Goal: Information Seeking & Learning: Compare options

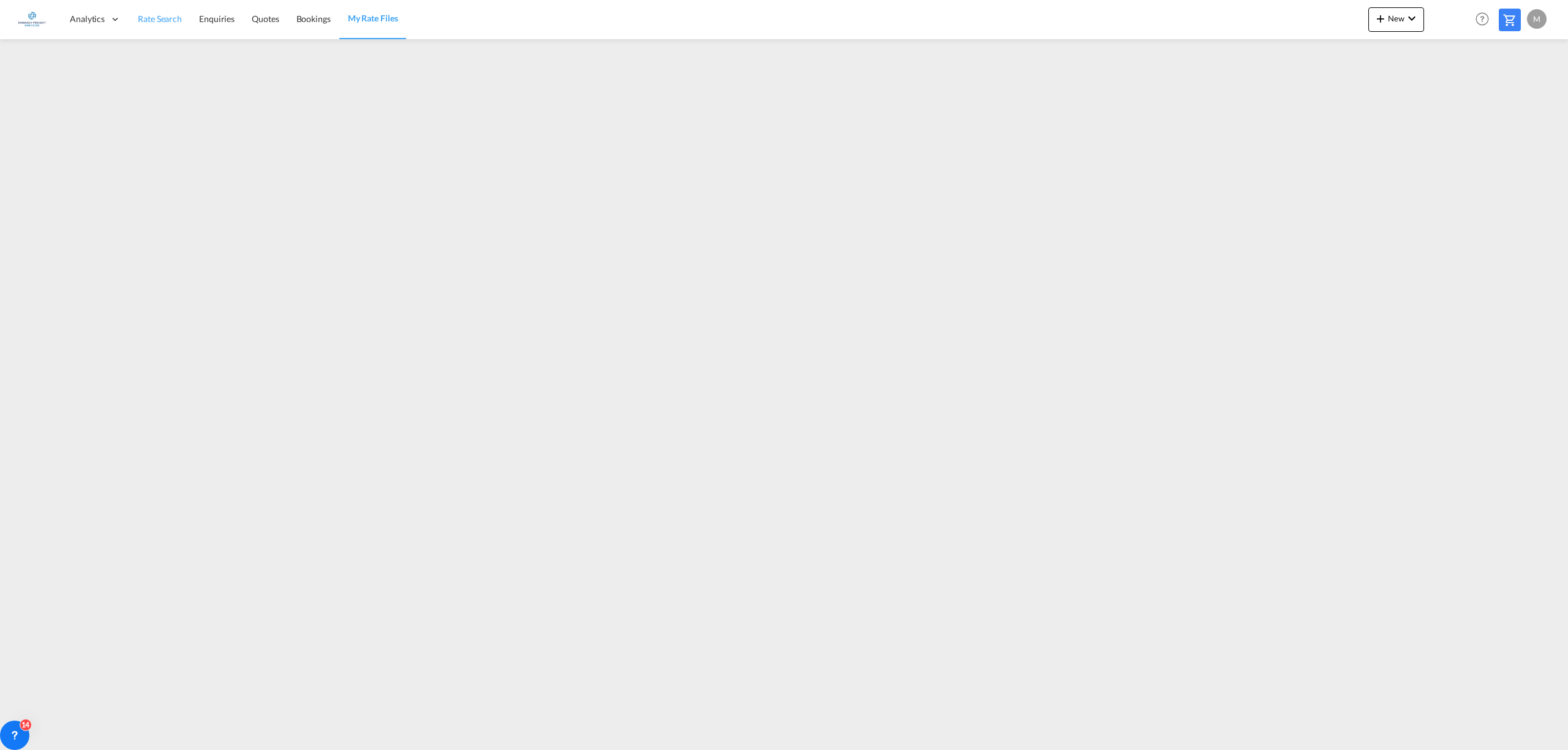
click at [145, 20] on span "Rate Search" at bounding box center [160, 19] width 44 height 11
